Goal: Register for event/course

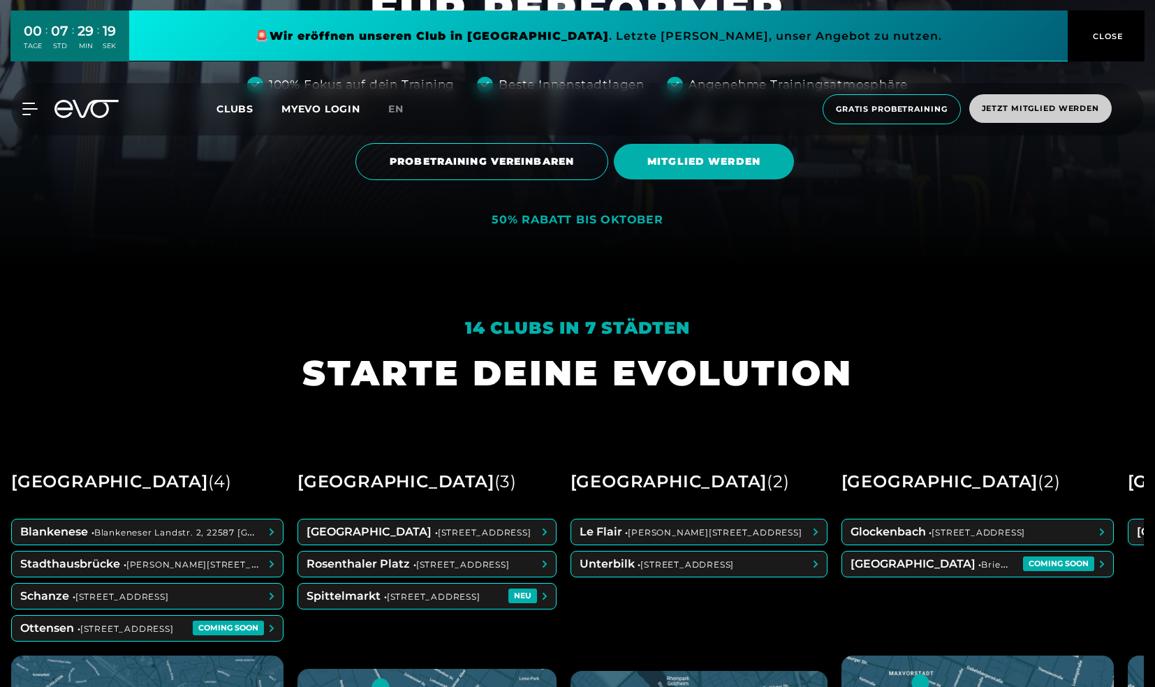
scroll to position [419, 0]
click at [1025, 106] on span "Jetzt Mitglied werden" at bounding box center [1040, 109] width 117 height 12
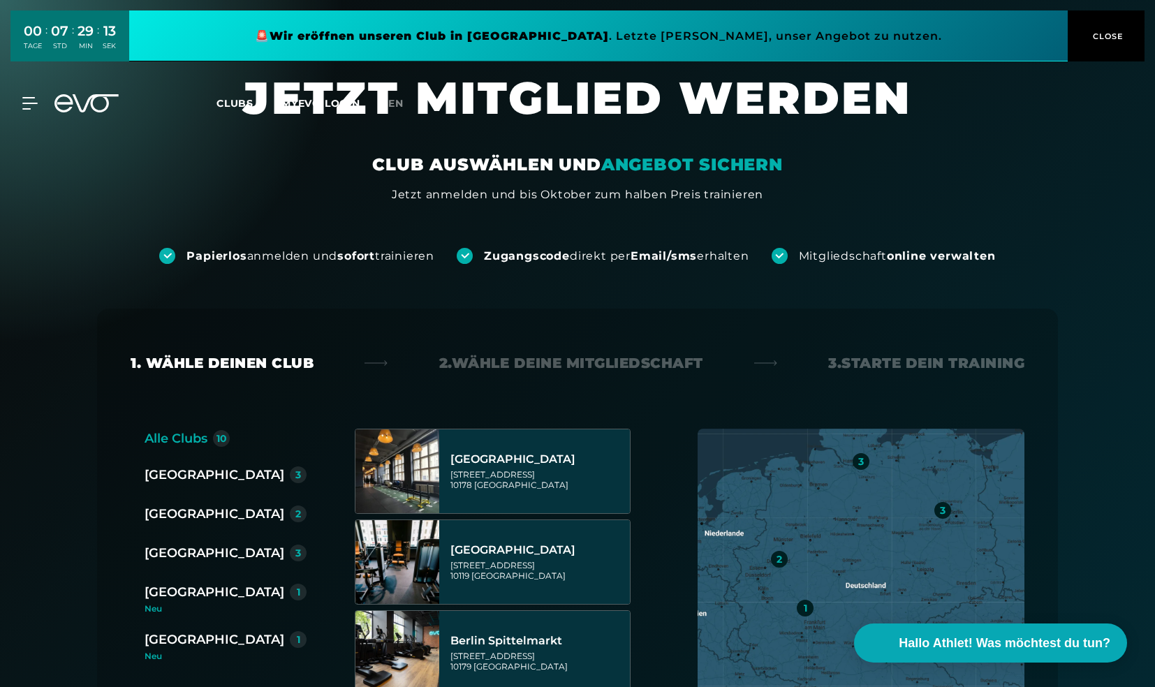
scroll to position [279, 0]
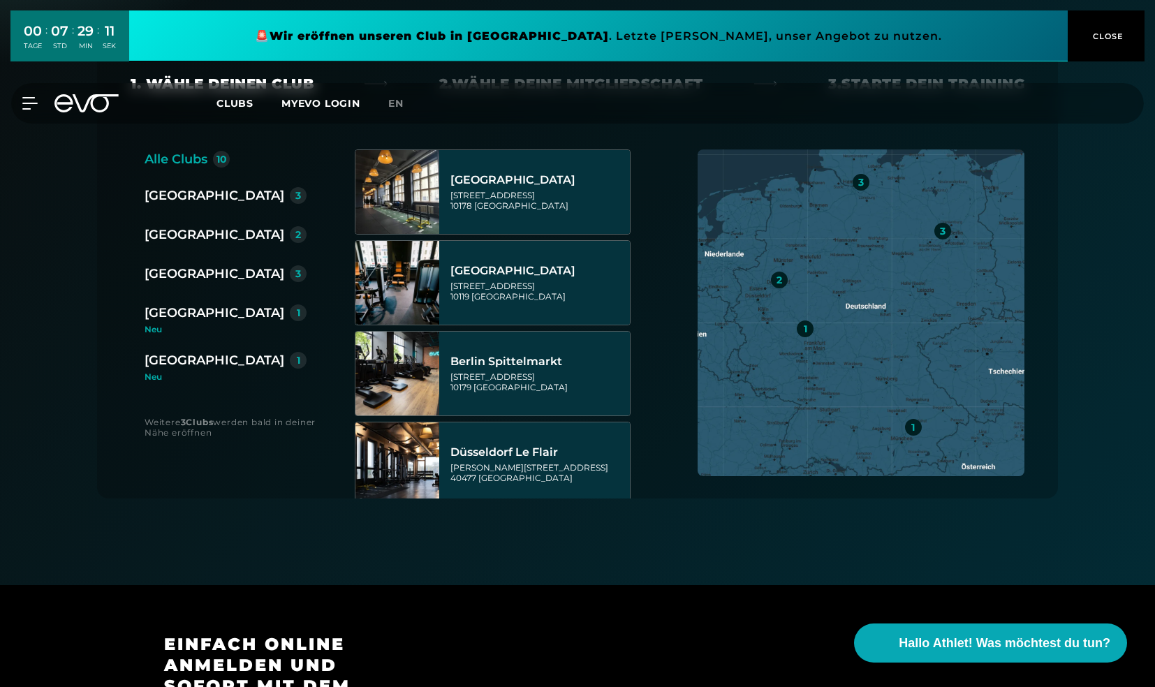
click at [188, 307] on div "[GEOGRAPHIC_DATA]" at bounding box center [215, 313] width 140 height 20
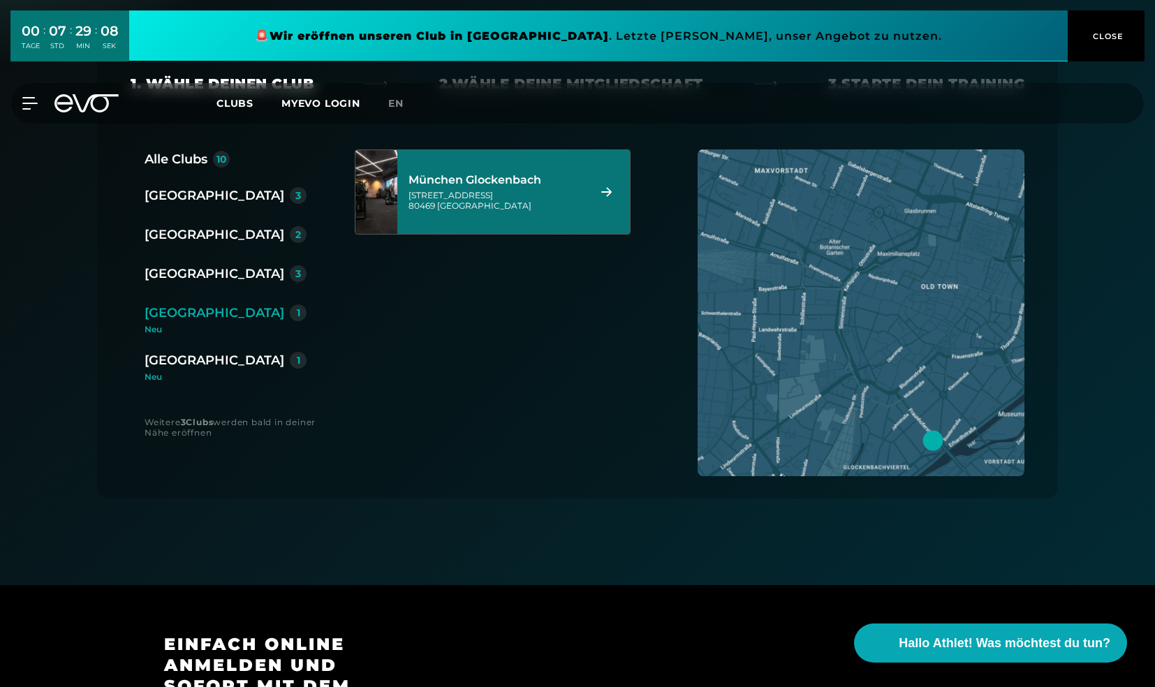
click at [526, 204] on div "[STREET_ADDRESS]" at bounding box center [495, 200] width 175 height 21
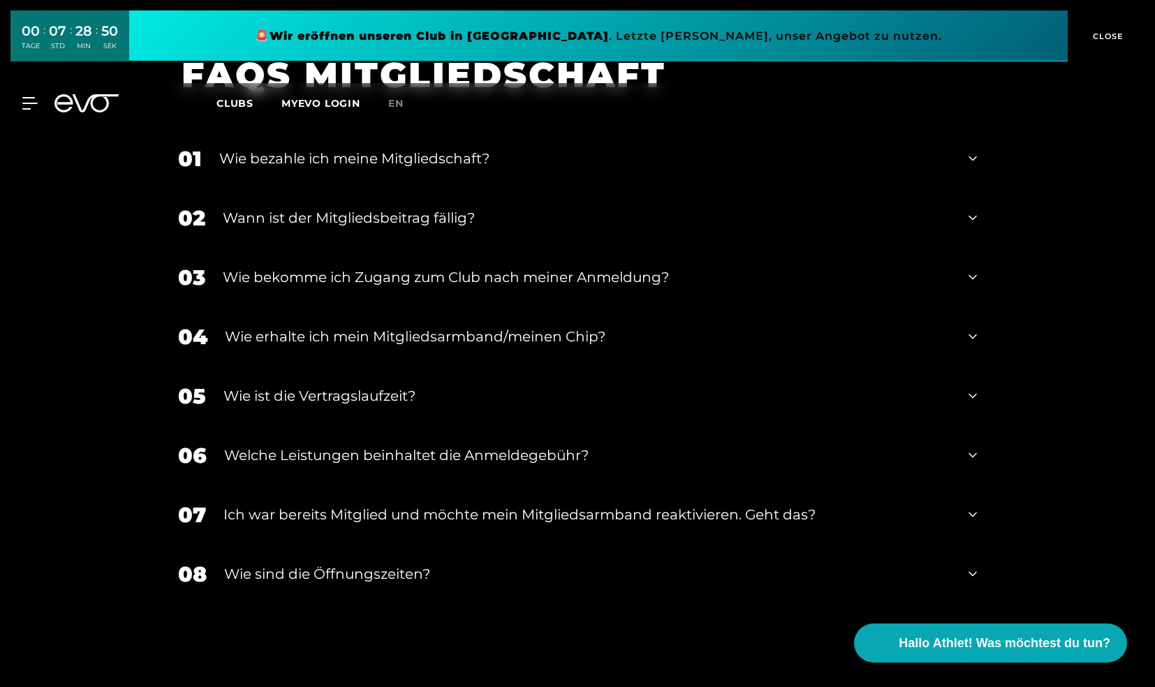
scroll to position [2473, 0]
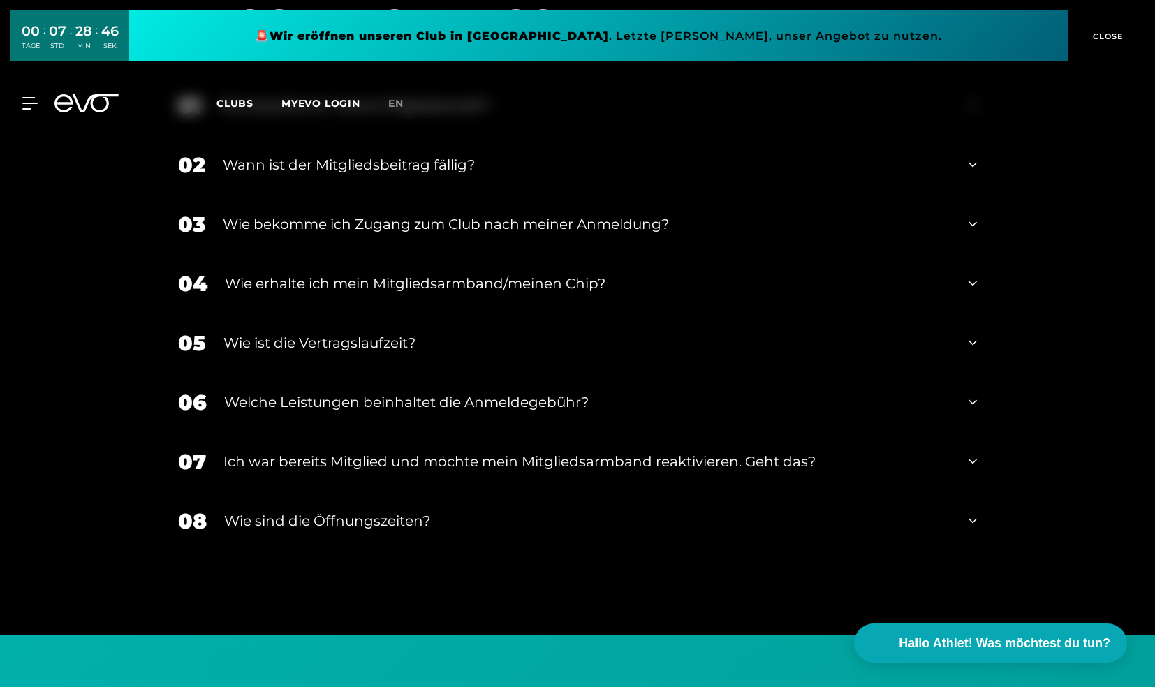
click at [510, 392] on div "Welche Leistungen beinhaltet die Anmeldegebühr?" at bounding box center [587, 402] width 727 height 21
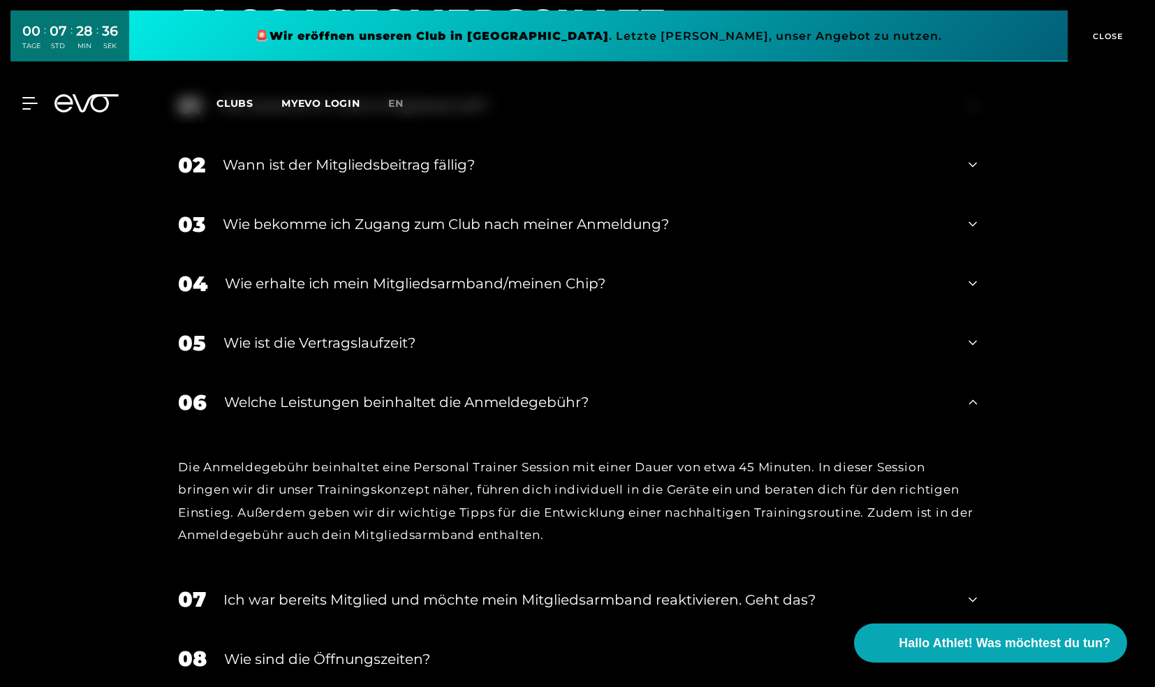
click at [517, 392] on div "Welche Leistungen beinhaltet die Anmeldegebühr?" at bounding box center [587, 402] width 727 height 21
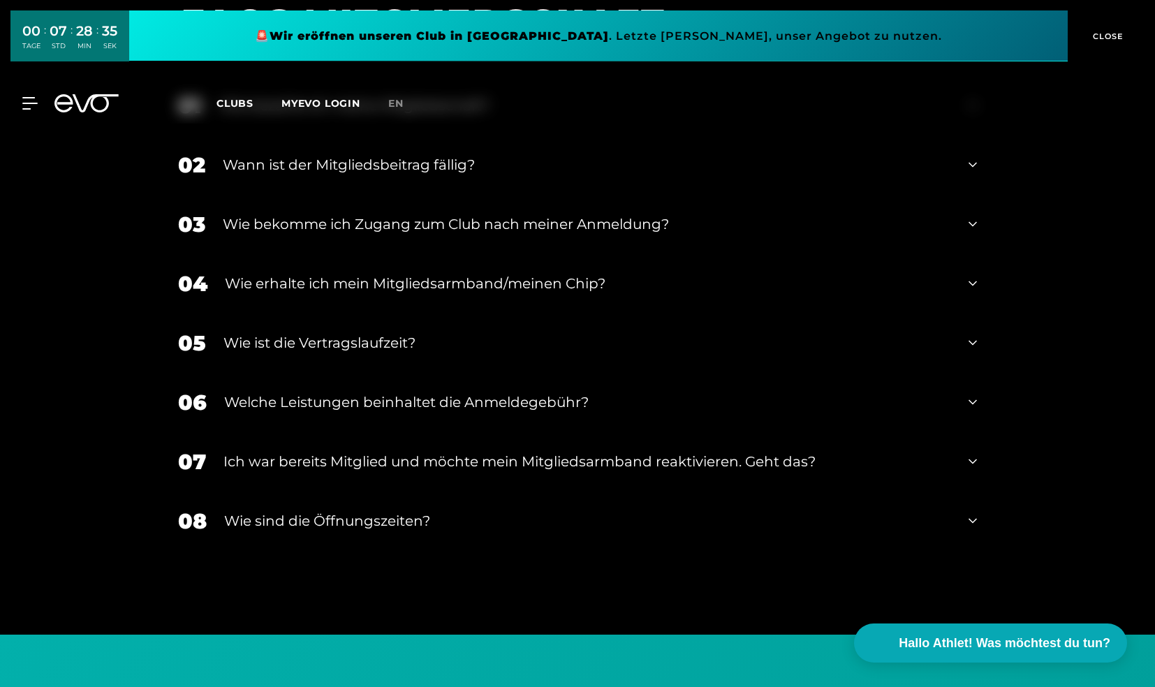
click at [519, 451] on div "Ich war bereits Mitglied und möchte mein Mitgliedsarmband reaktivieren. Geht da…" at bounding box center [586, 461] width 727 height 21
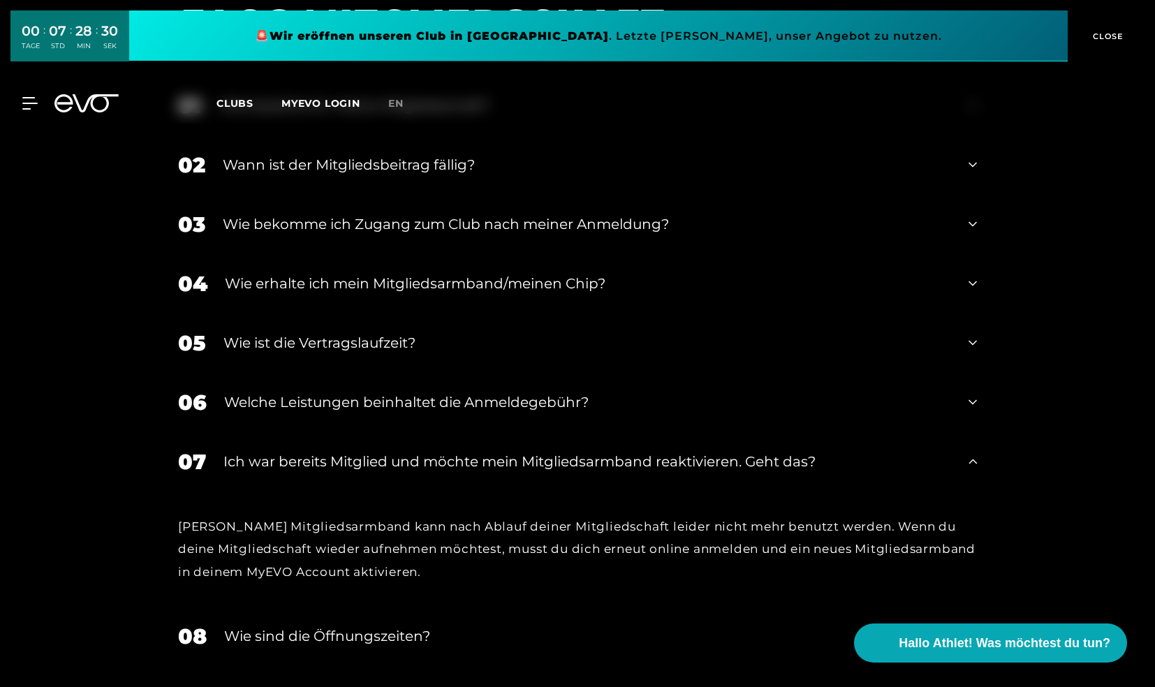
click at [482, 451] on div "Ich war bereits Mitglied und möchte mein Mitgliedsarmband reaktivieren. Geht da…" at bounding box center [586, 461] width 727 height 21
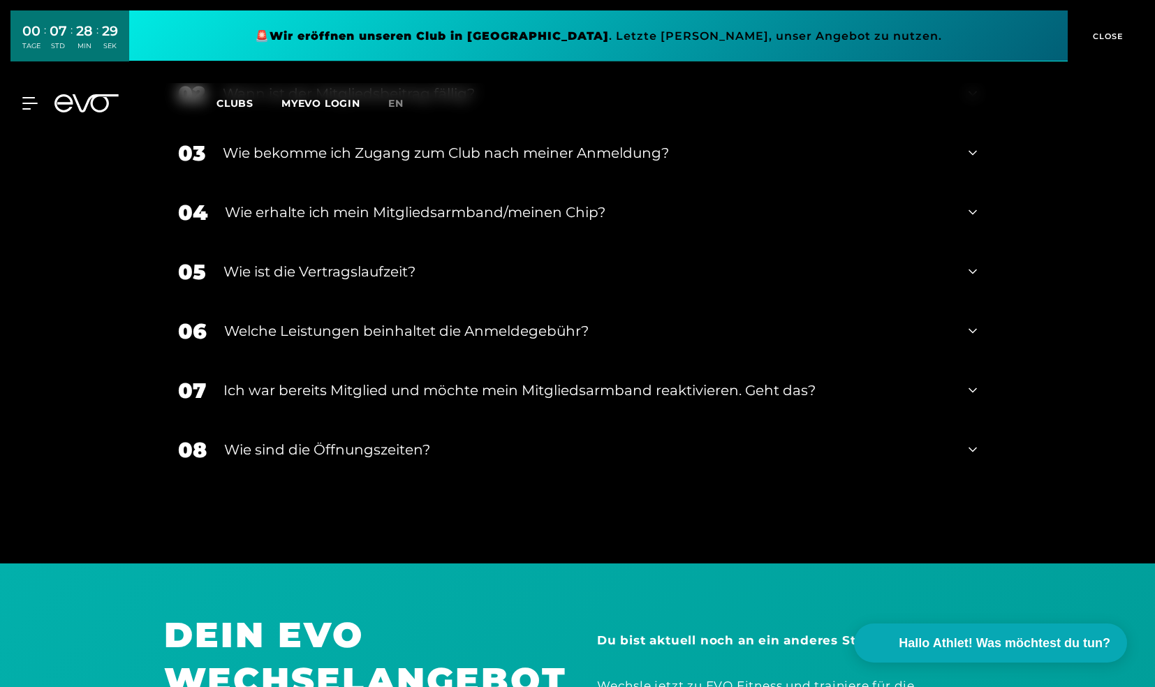
scroll to position [2612, 0]
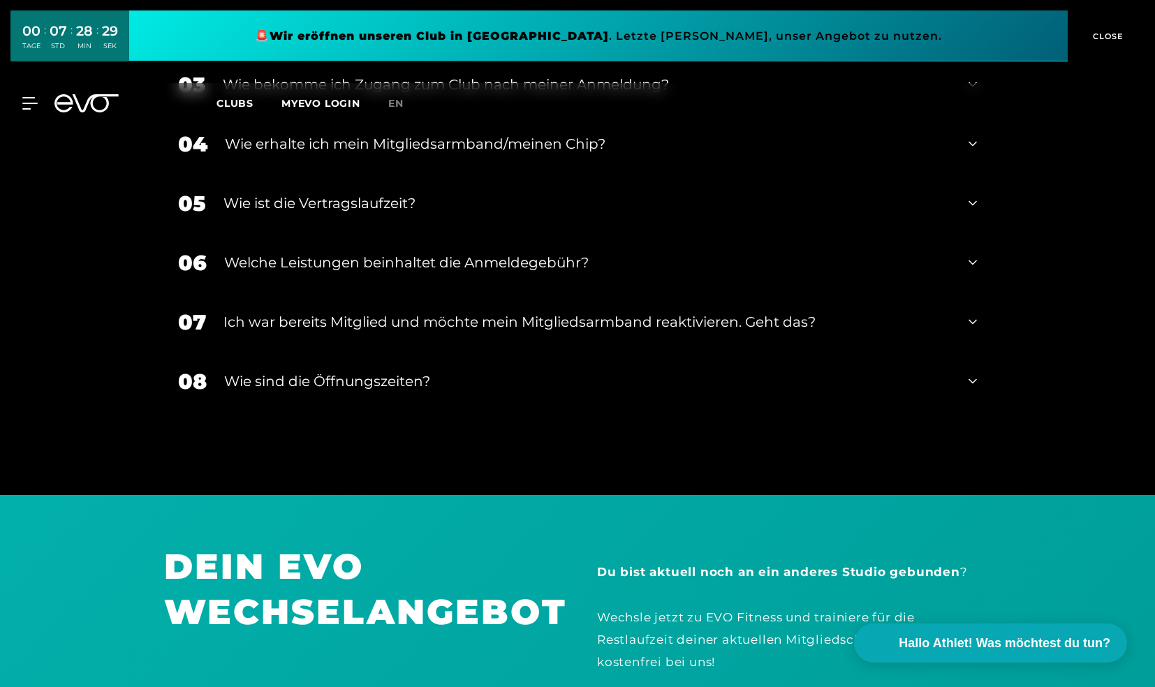
click at [383, 371] on div "Wie sind die Öffnungszeiten?" at bounding box center [587, 381] width 727 height 21
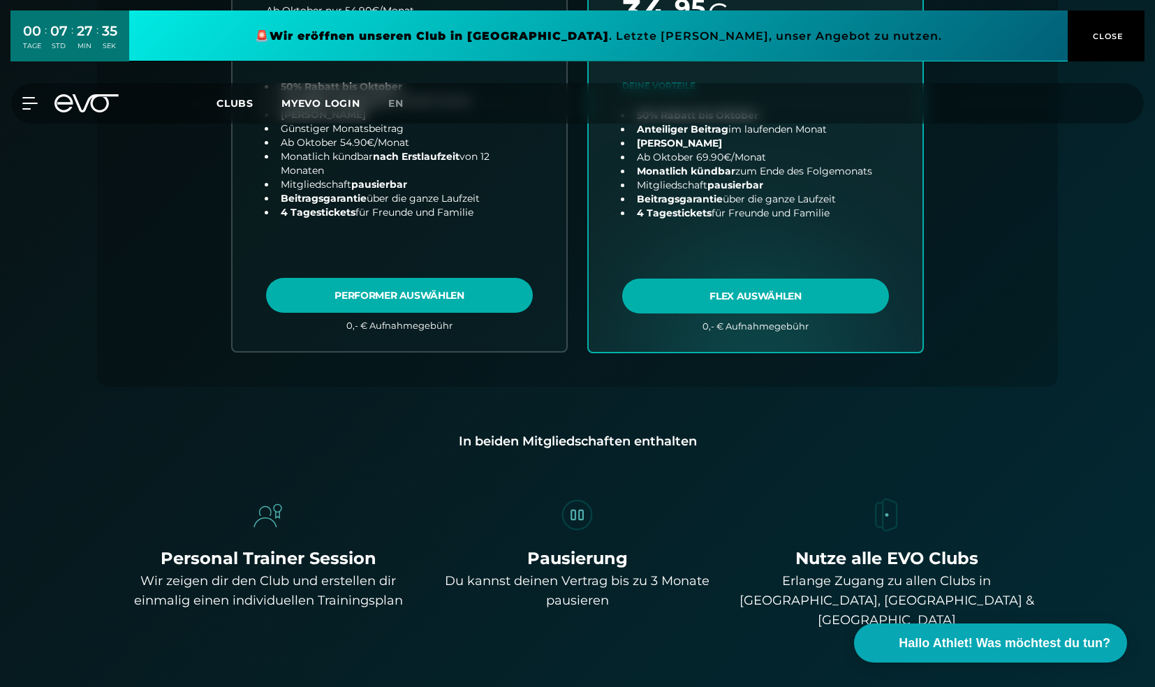
scroll to position [558, 0]
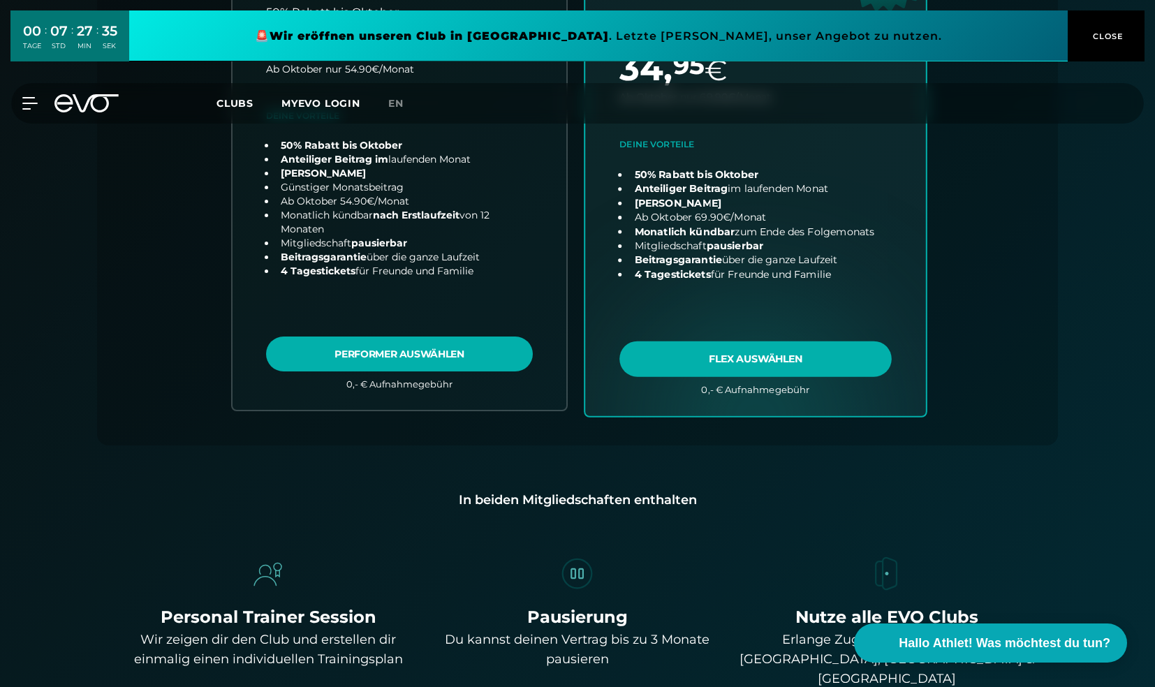
click at [718, 362] on link "choose plan" at bounding box center [755, 140] width 341 height 549
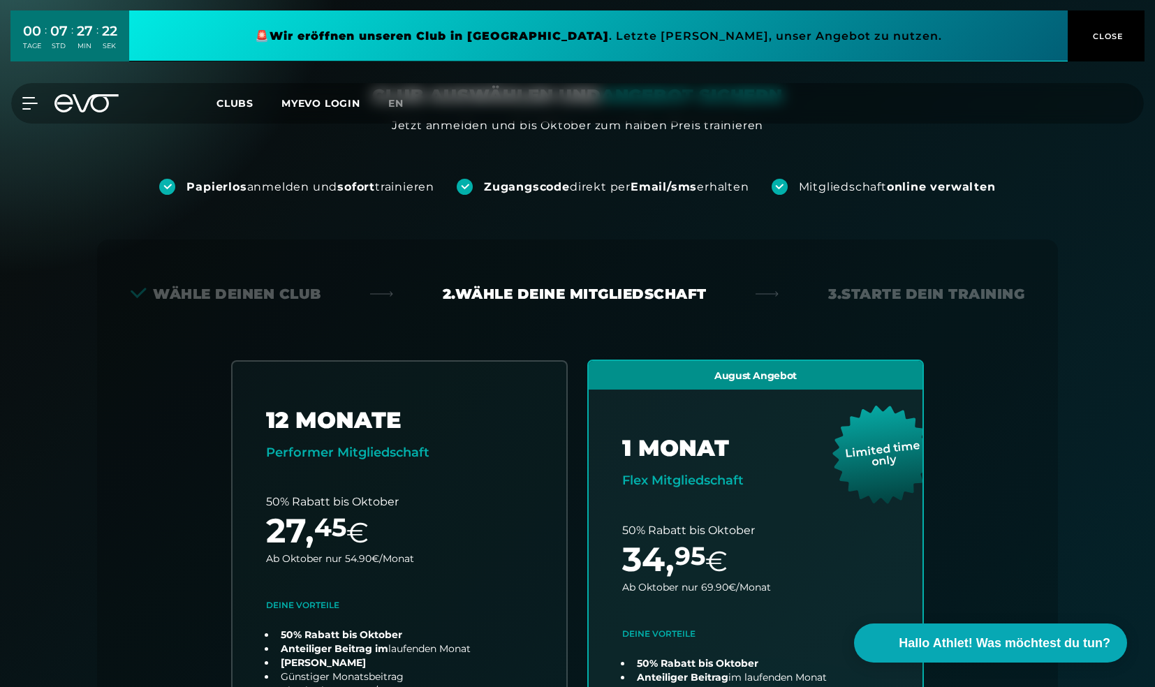
scroll to position [0, 0]
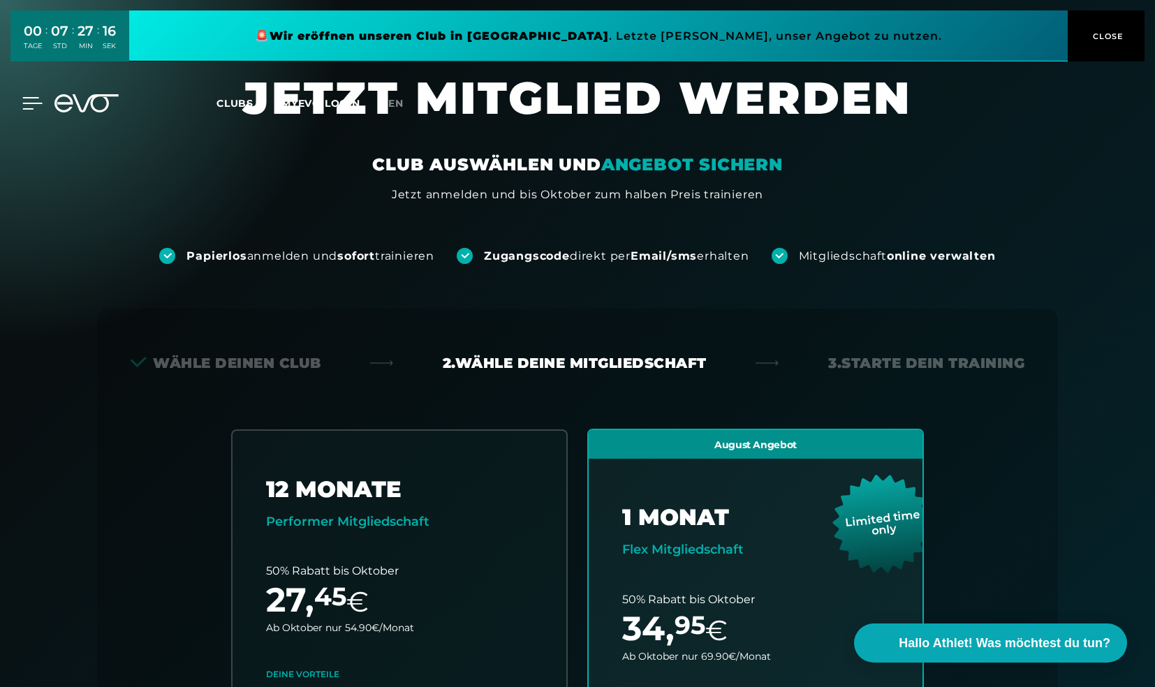
click at [24, 99] on icon at bounding box center [32, 103] width 20 height 13
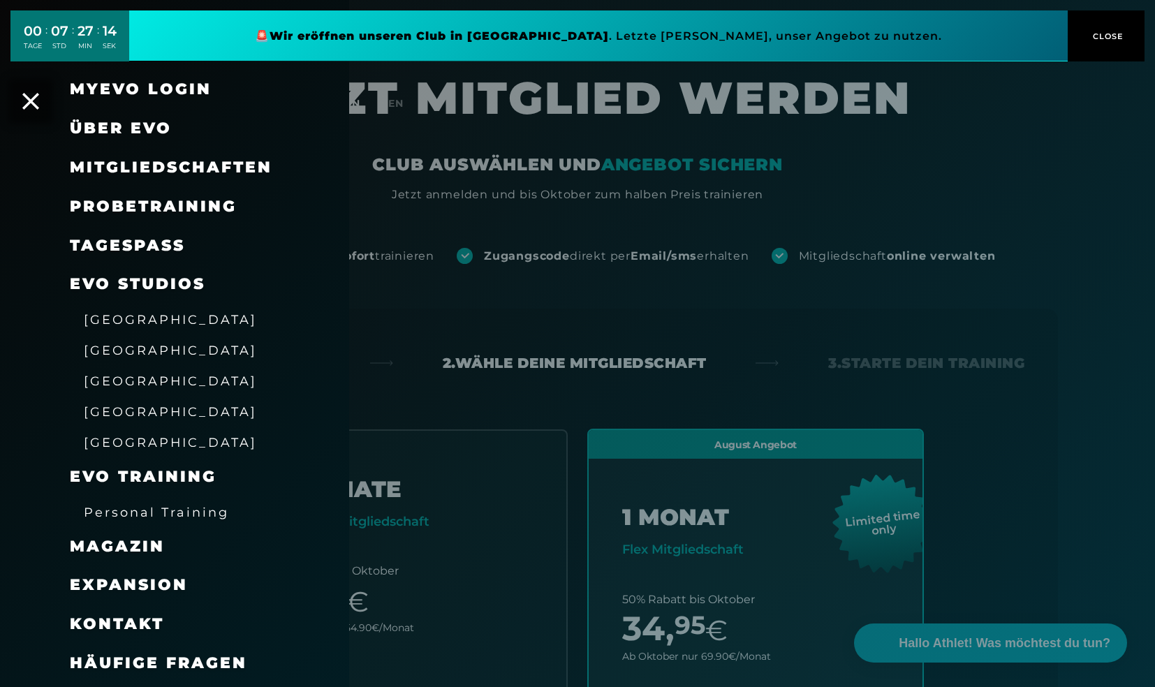
click at [121, 410] on span "[GEOGRAPHIC_DATA]" at bounding box center [170, 411] width 173 height 15
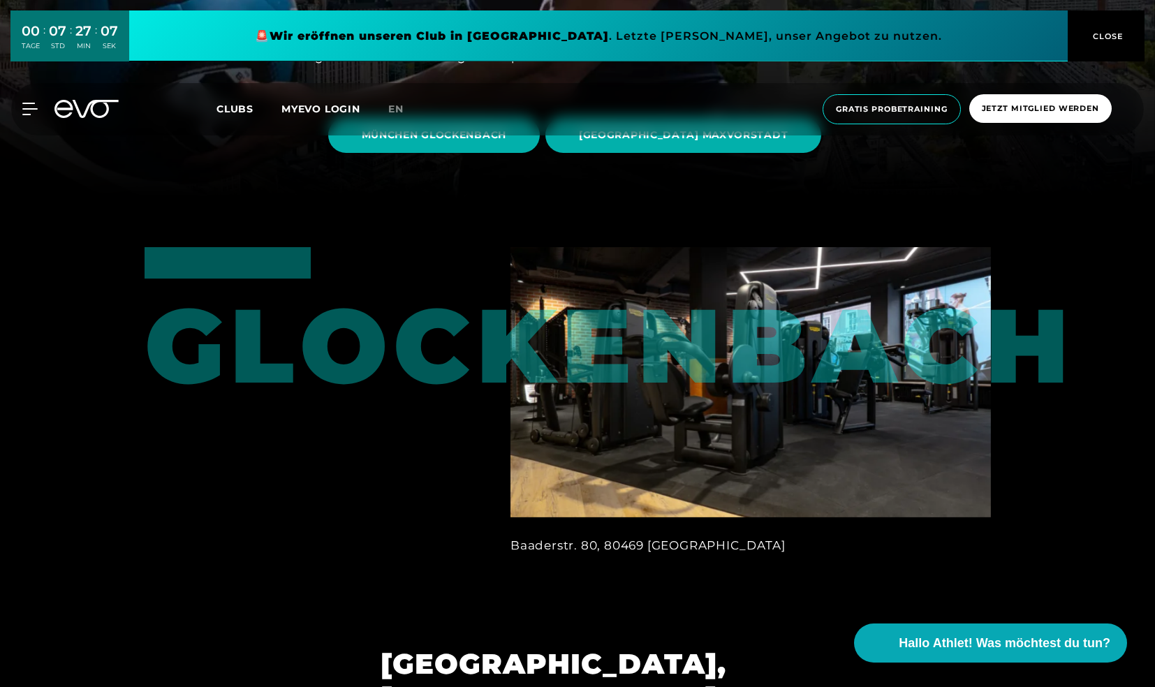
scroll to position [140, 0]
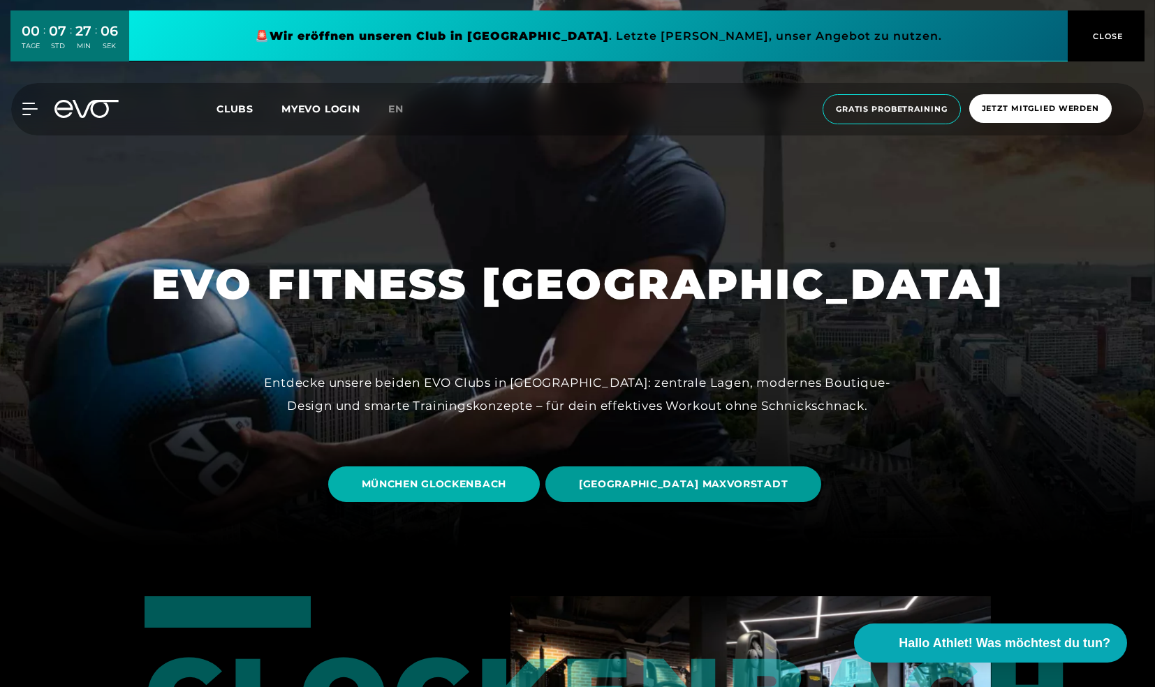
click at [693, 495] on span "[GEOGRAPHIC_DATA] MAXVORSTADT" at bounding box center [683, 484] width 276 height 36
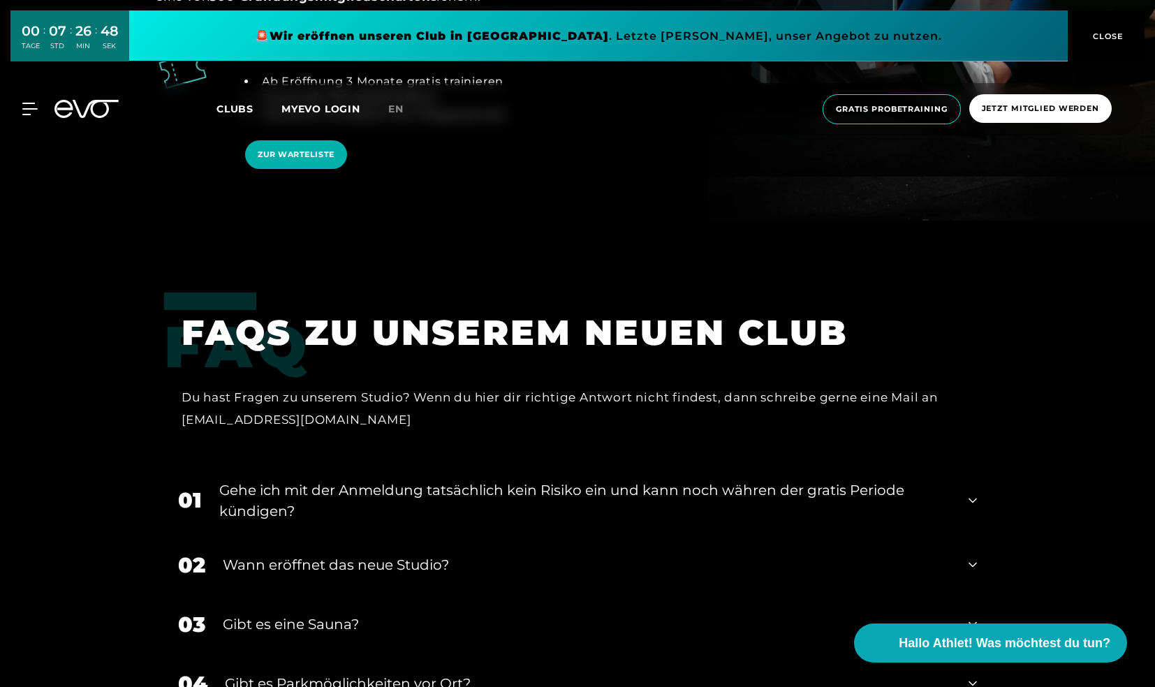
scroll to position [2792, 0]
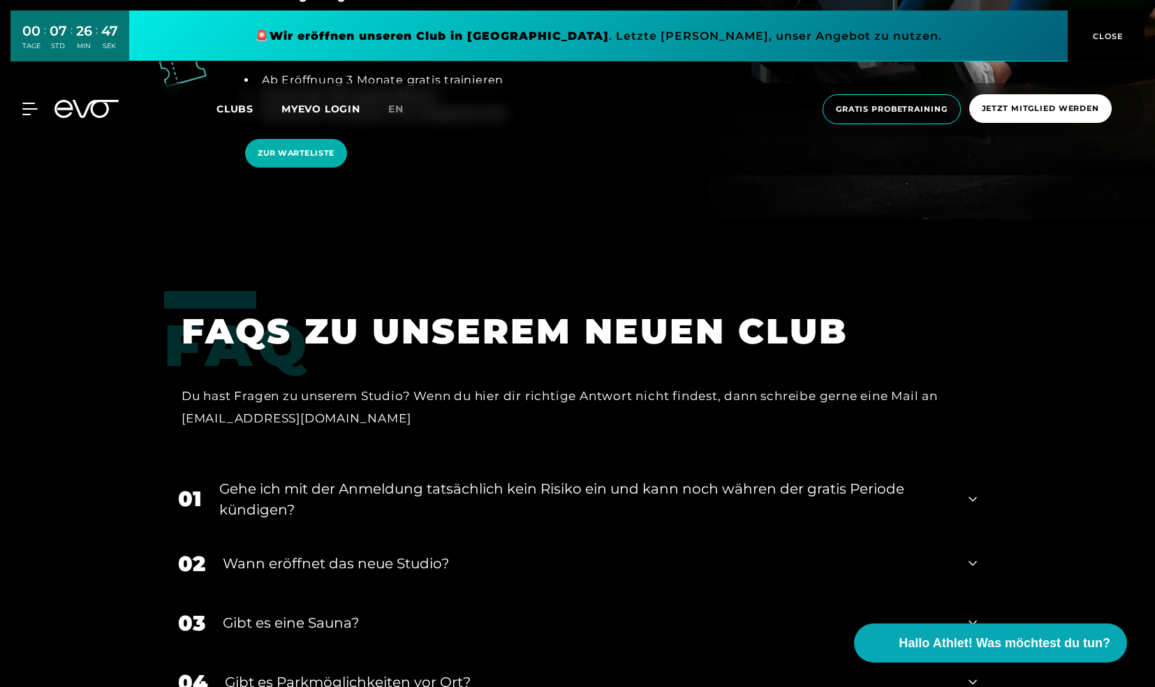
click at [413, 553] on div "Wann eröffnet das neue Studio?" at bounding box center [587, 563] width 728 height 21
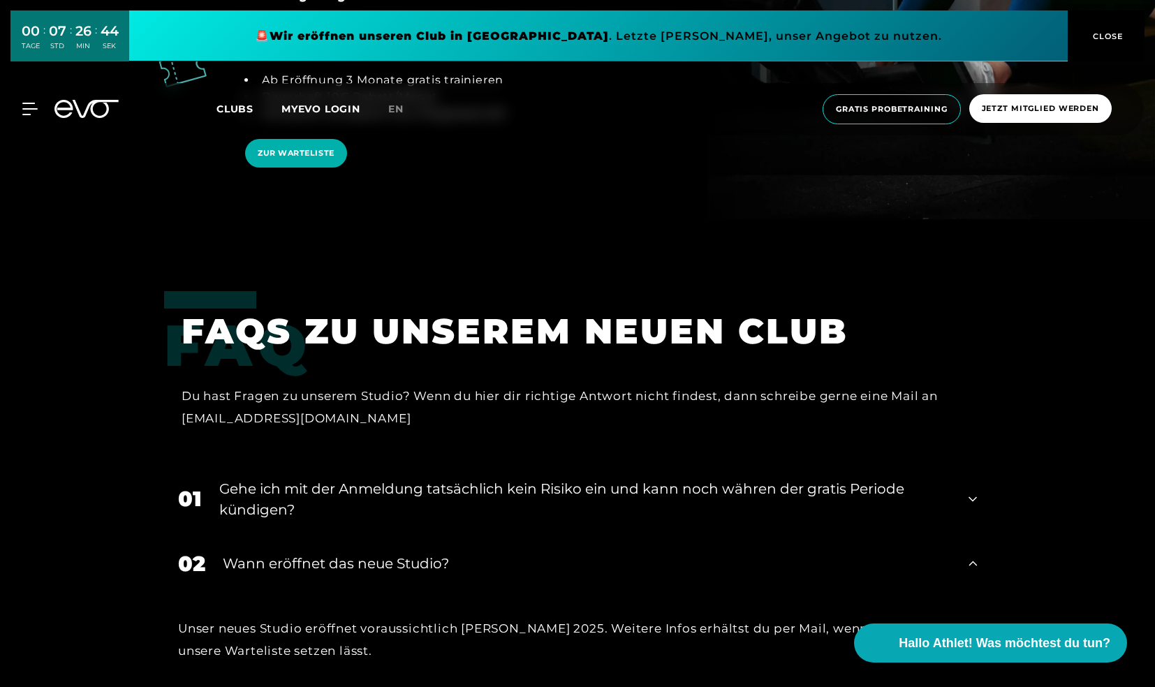
click at [413, 553] on div "Wann eröffnet das neue Studio?" at bounding box center [587, 563] width 728 height 21
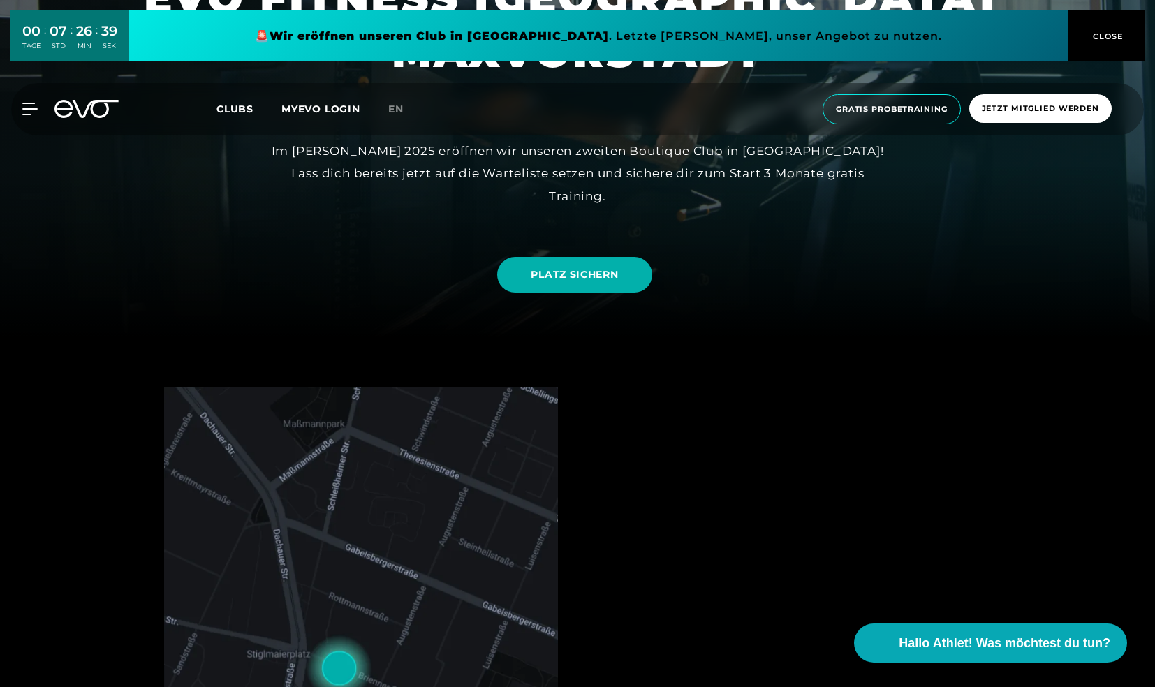
scroll to position [70, 0]
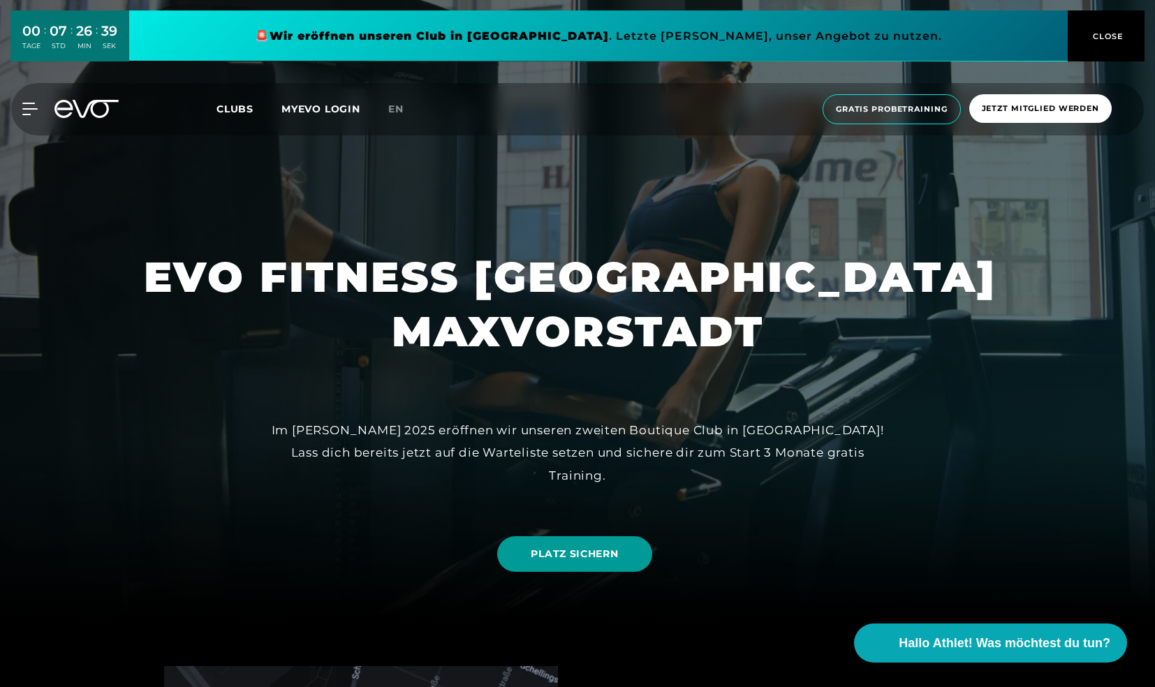
click at [529, 556] on link "PLATZ SICHERN" at bounding box center [574, 554] width 154 height 36
